Goal: Task Accomplishment & Management: Manage account settings

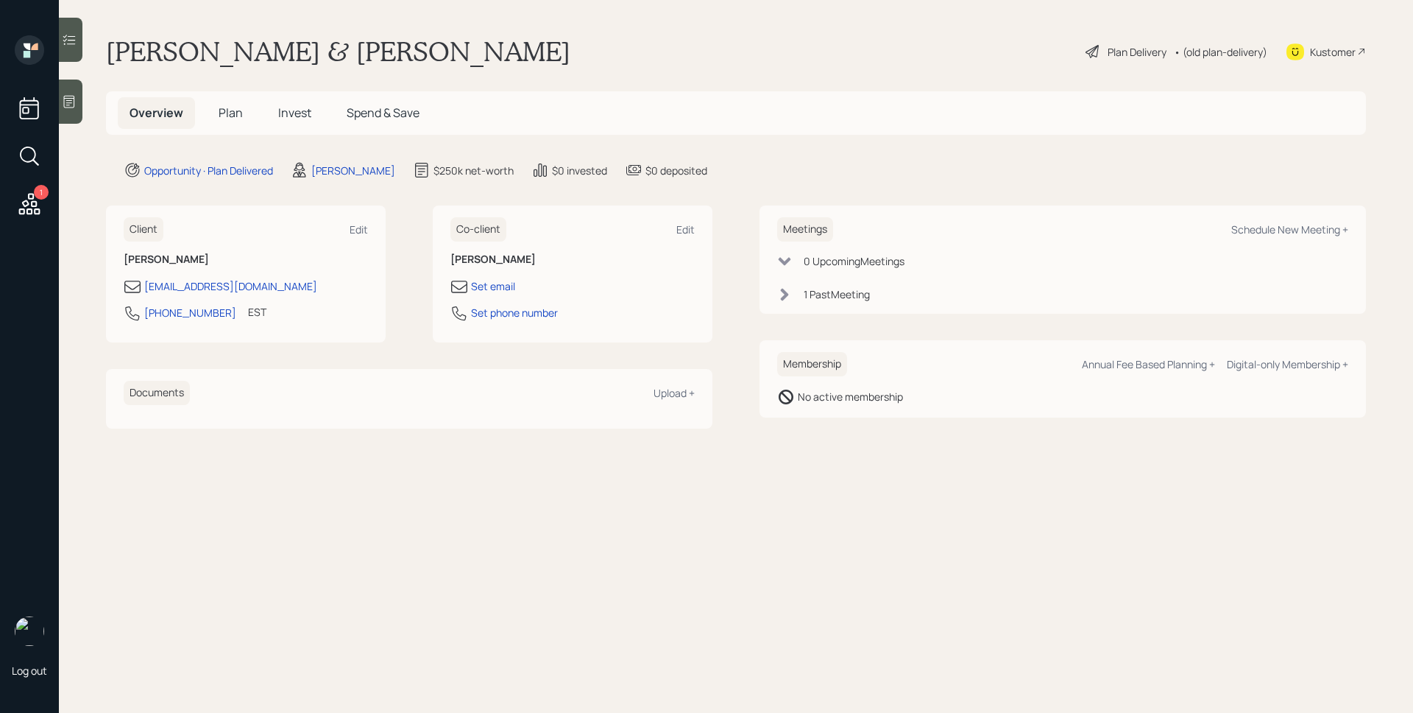
click at [249, 120] on h5 "Plan" at bounding box center [231, 113] width 48 height 32
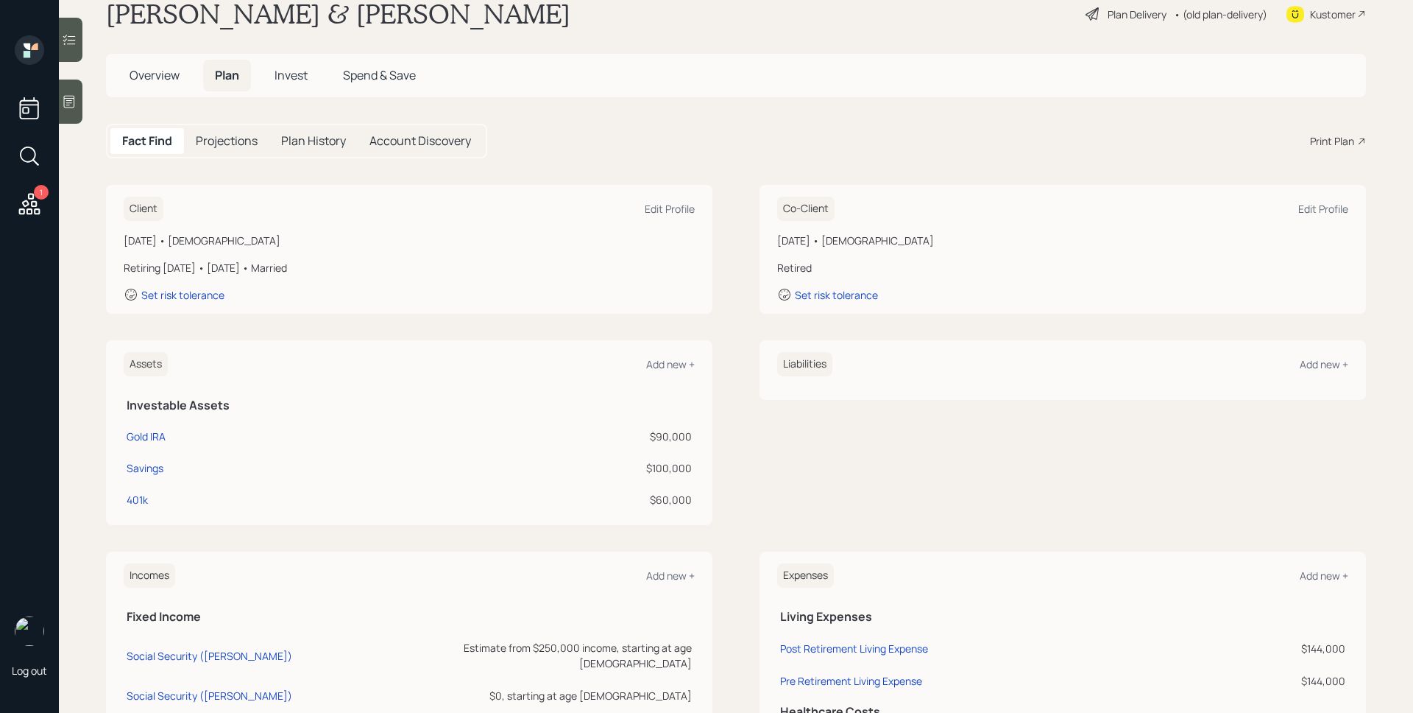
scroll to position [32, 0]
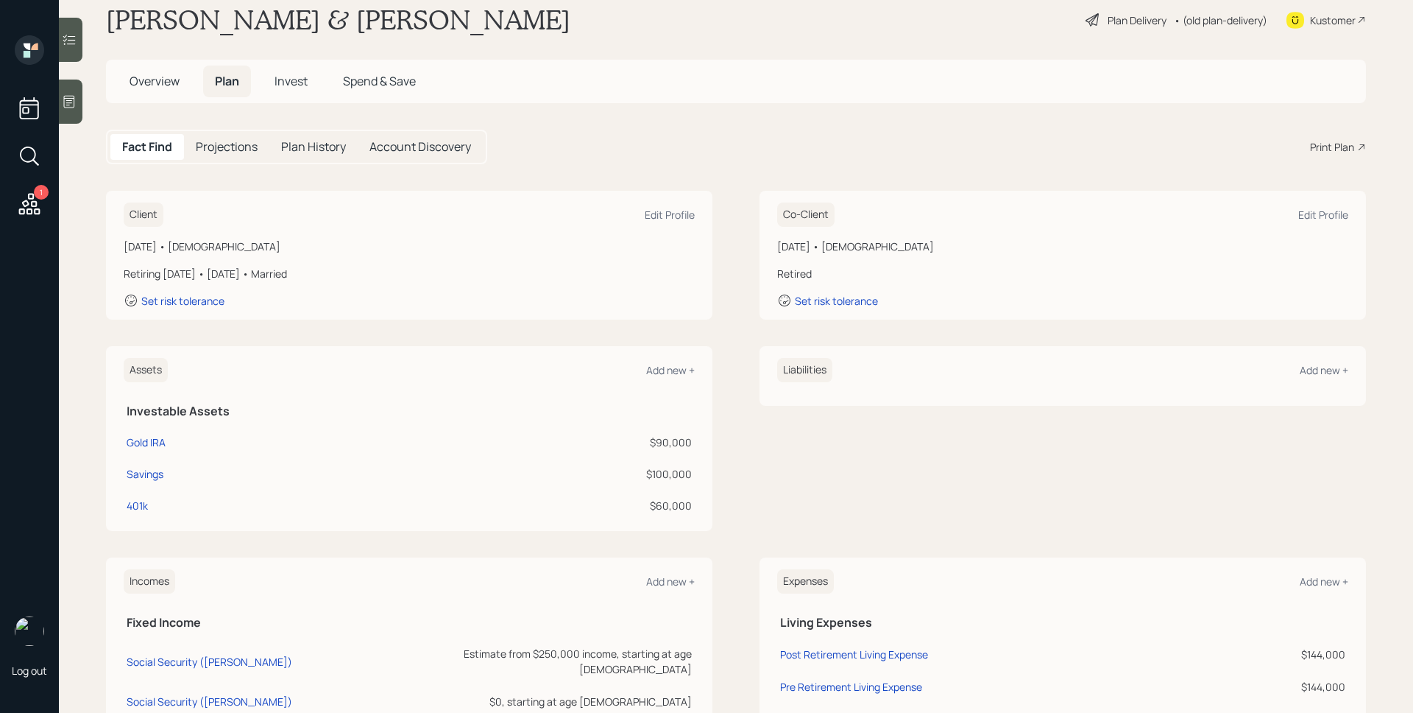
click at [286, 91] on h5 "Invest" at bounding box center [291, 82] width 57 height 32
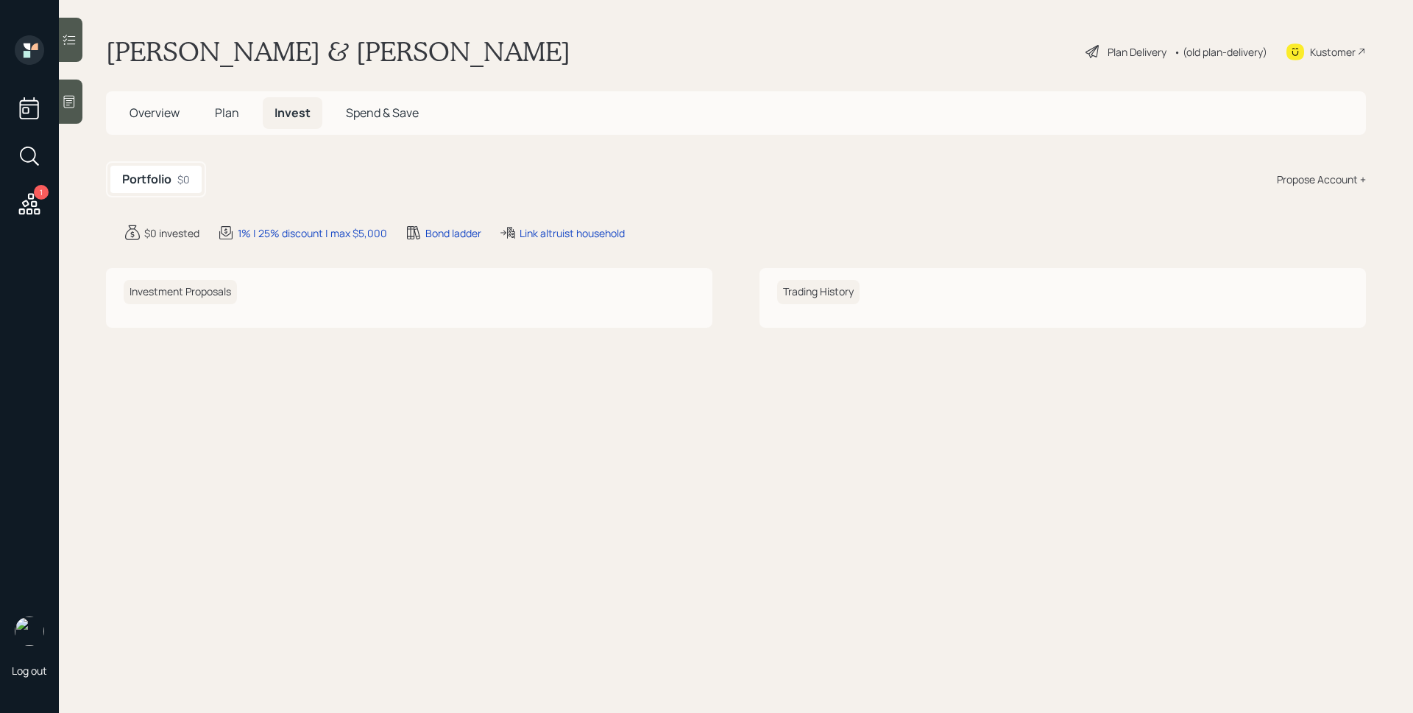
click at [227, 110] on span "Plan" at bounding box center [227, 113] width 24 height 16
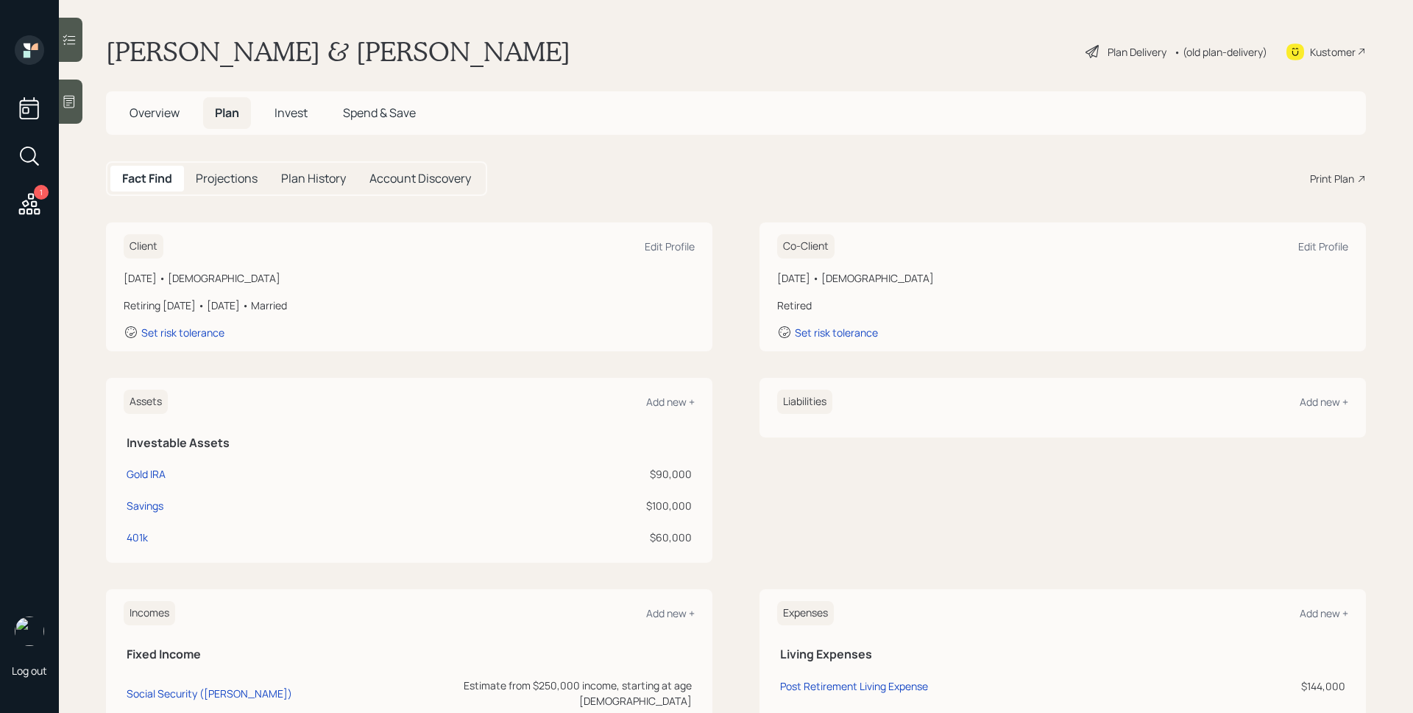
click at [1142, 49] on div "Plan Delivery" at bounding box center [1137, 51] width 59 height 15
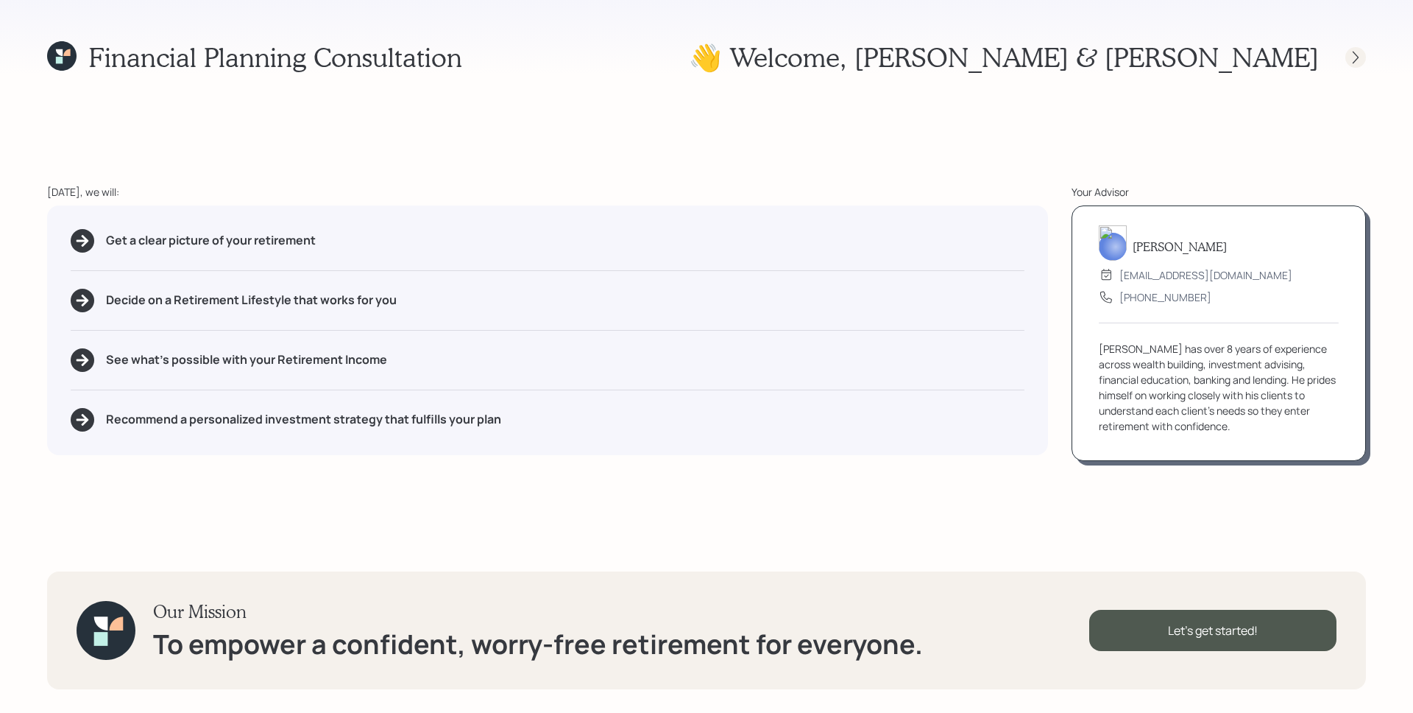
click at [1356, 63] on div at bounding box center [1356, 57] width 21 height 21
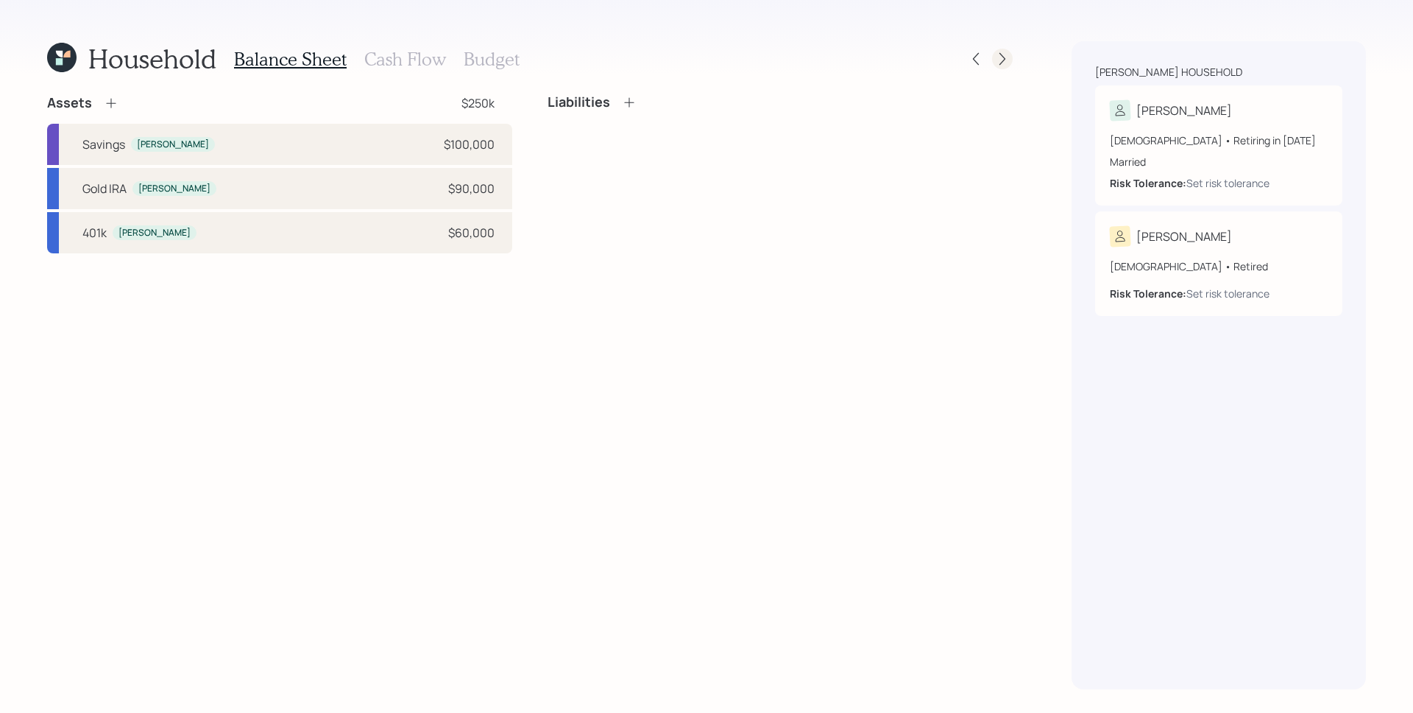
click at [998, 59] on icon at bounding box center [1002, 59] width 15 height 15
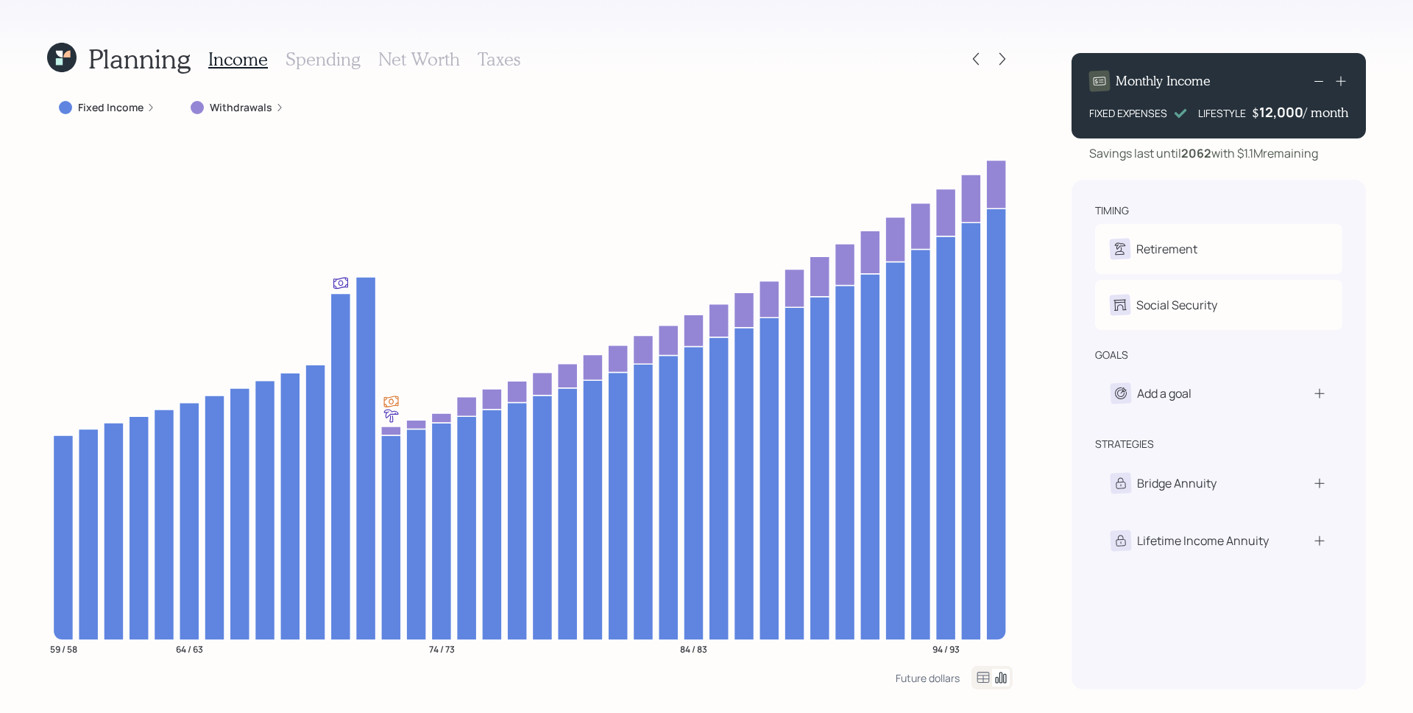
click at [133, 111] on label "Fixed Income" at bounding box center [111, 107] width 66 height 15
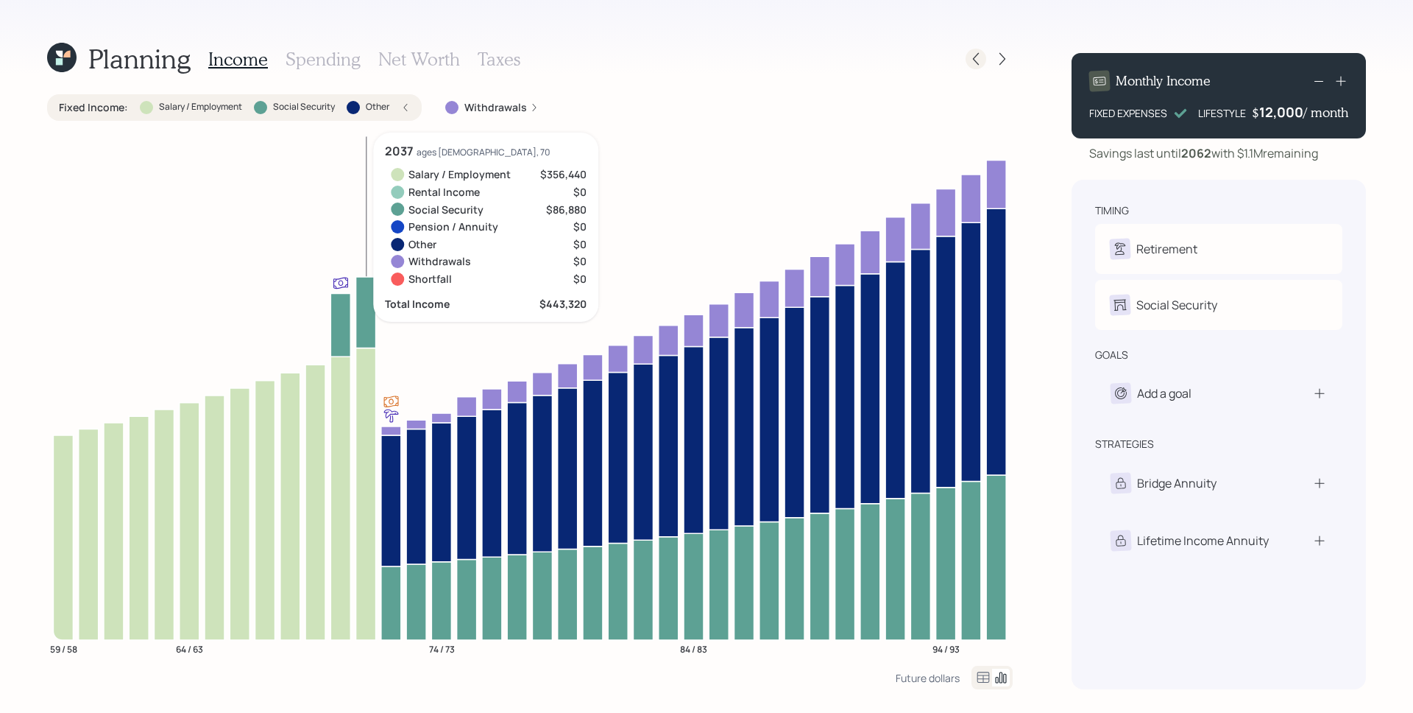
click at [978, 64] on icon at bounding box center [976, 59] width 15 height 15
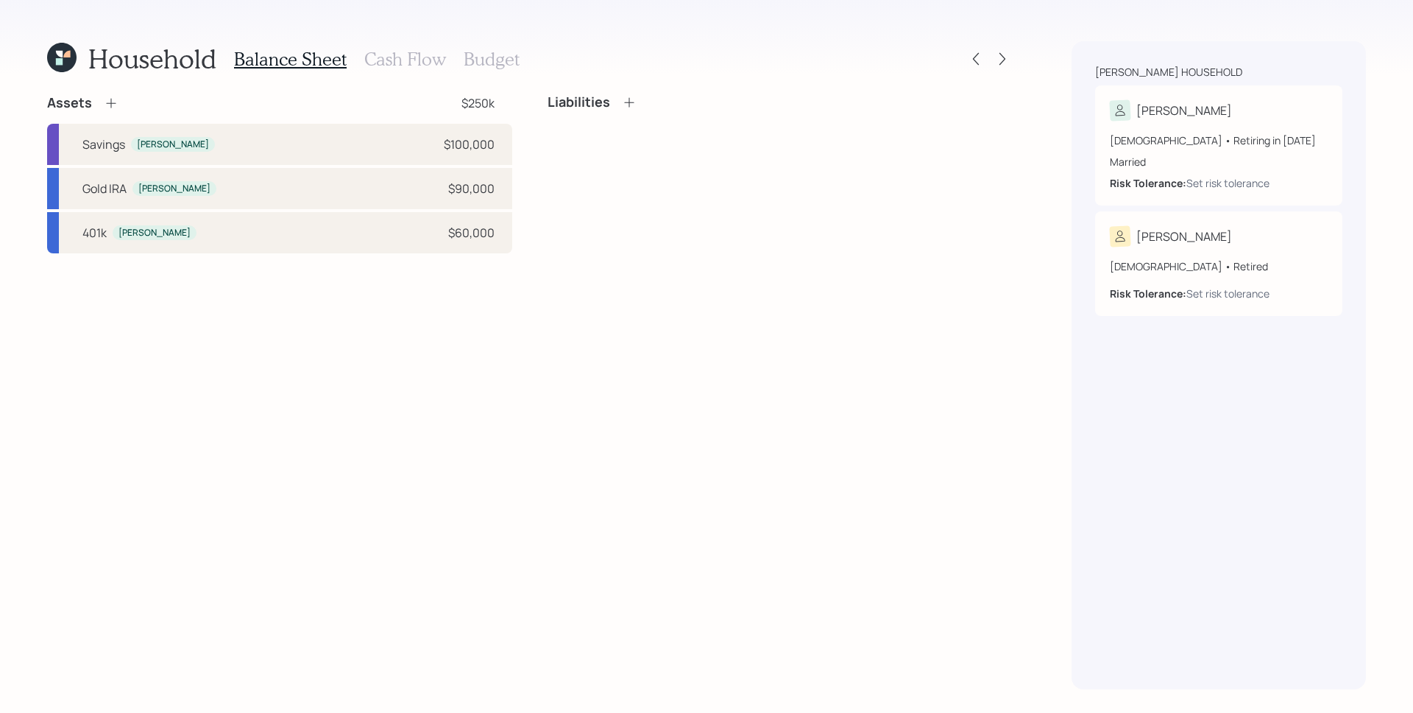
click at [358, 53] on div "Balance Sheet Cash Flow Budget" at bounding box center [377, 58] width 286 height 35
click at [389, 54] on h3 "Cash Flow" at bounding box center [405, 59] width 82 height 21
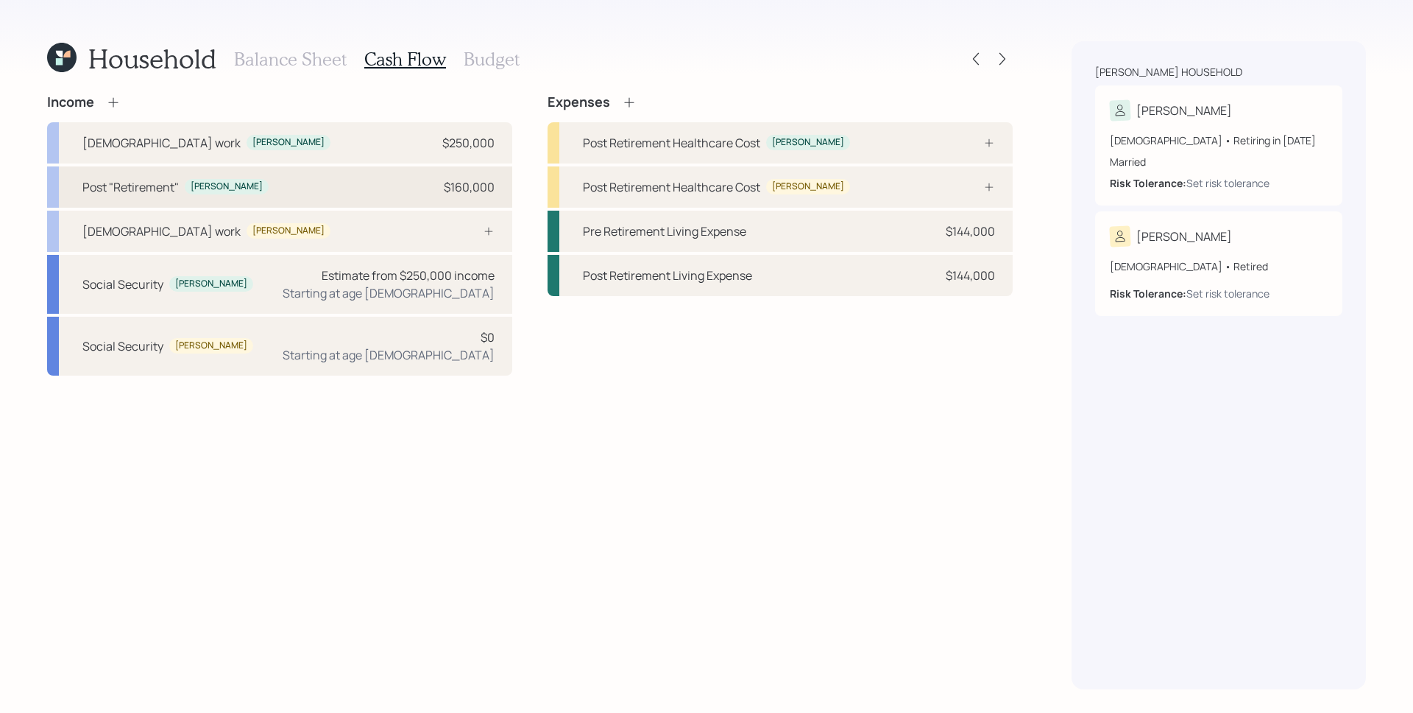
click at [170, 186] on div "Post "Retirement"" at bounding box center [130, 187] width 96 height 18
select select "part_time"
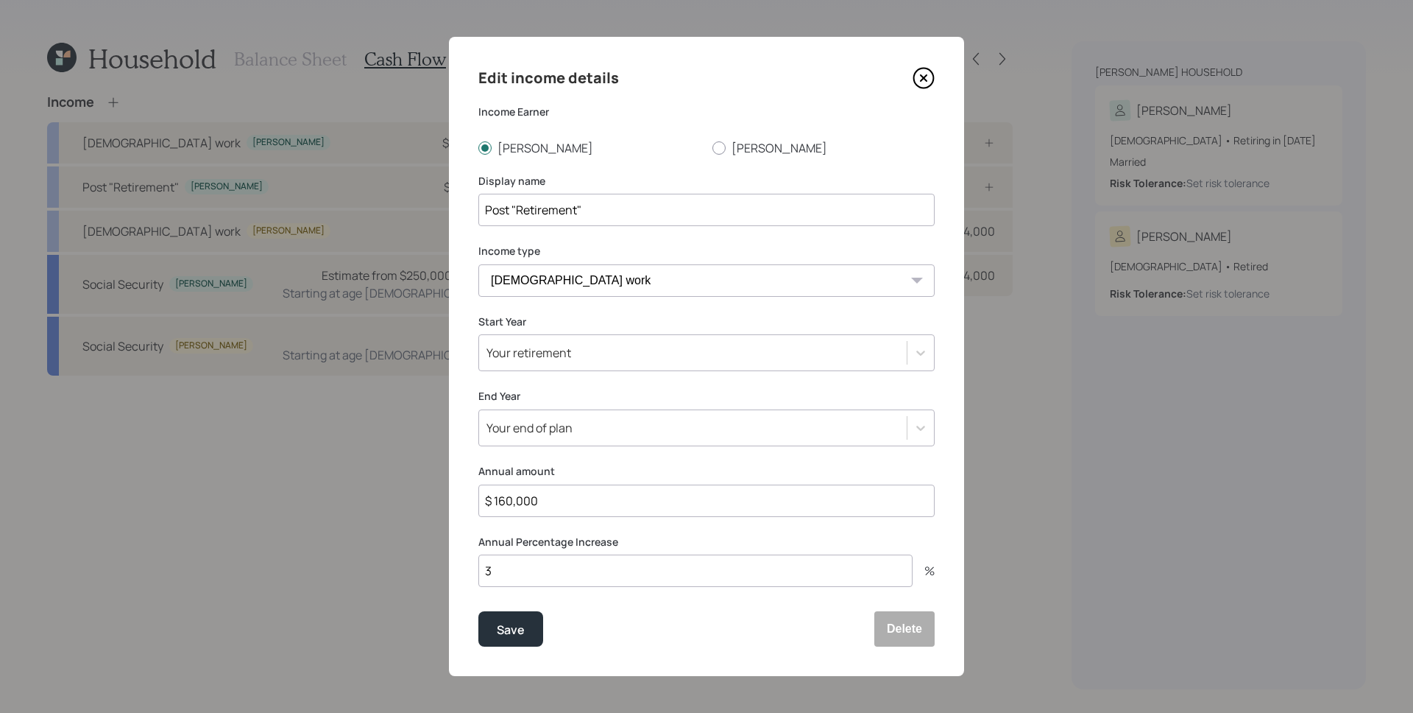
click at [925, 78] on icon at bounding box center [924, 78] width 22 height 22
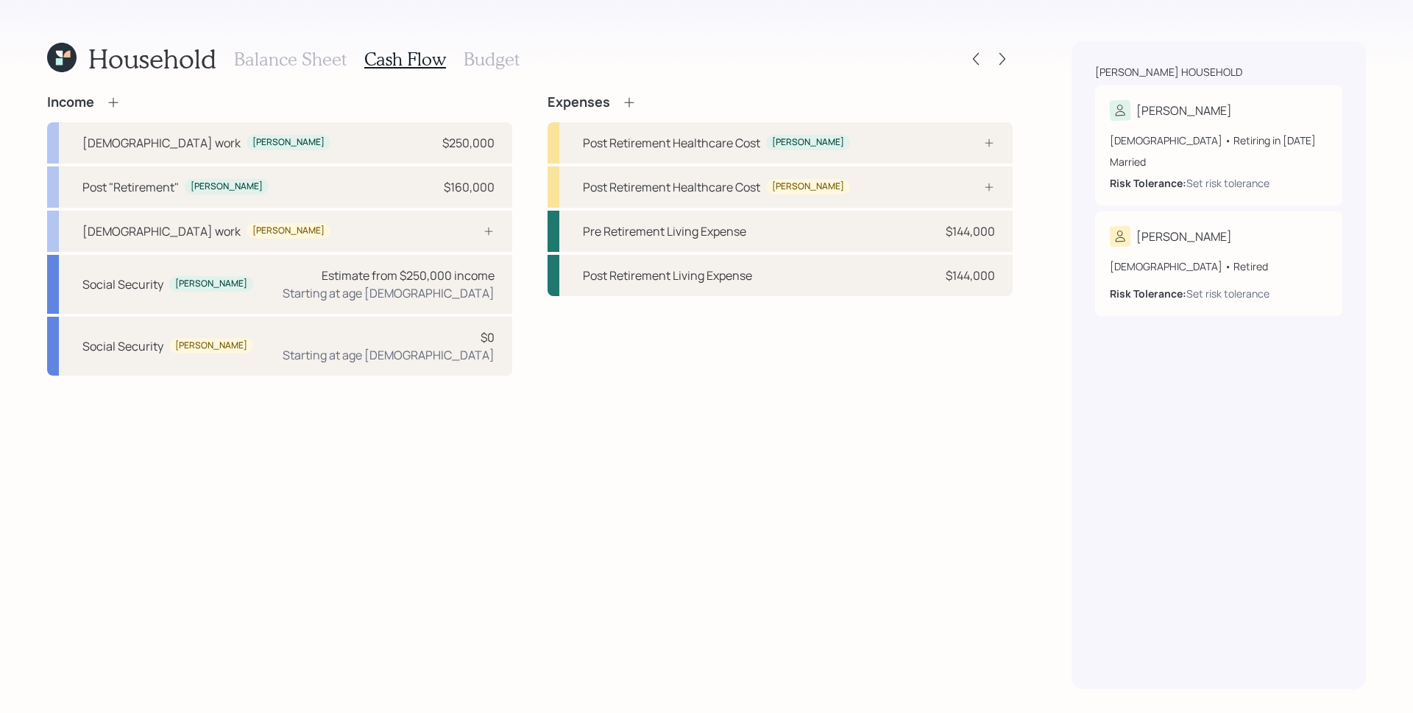
click at [276, 57] on h3 "Balance Sheet" at bounding box center [290, 59] width 113 height 21
